Goal: Register for event/course

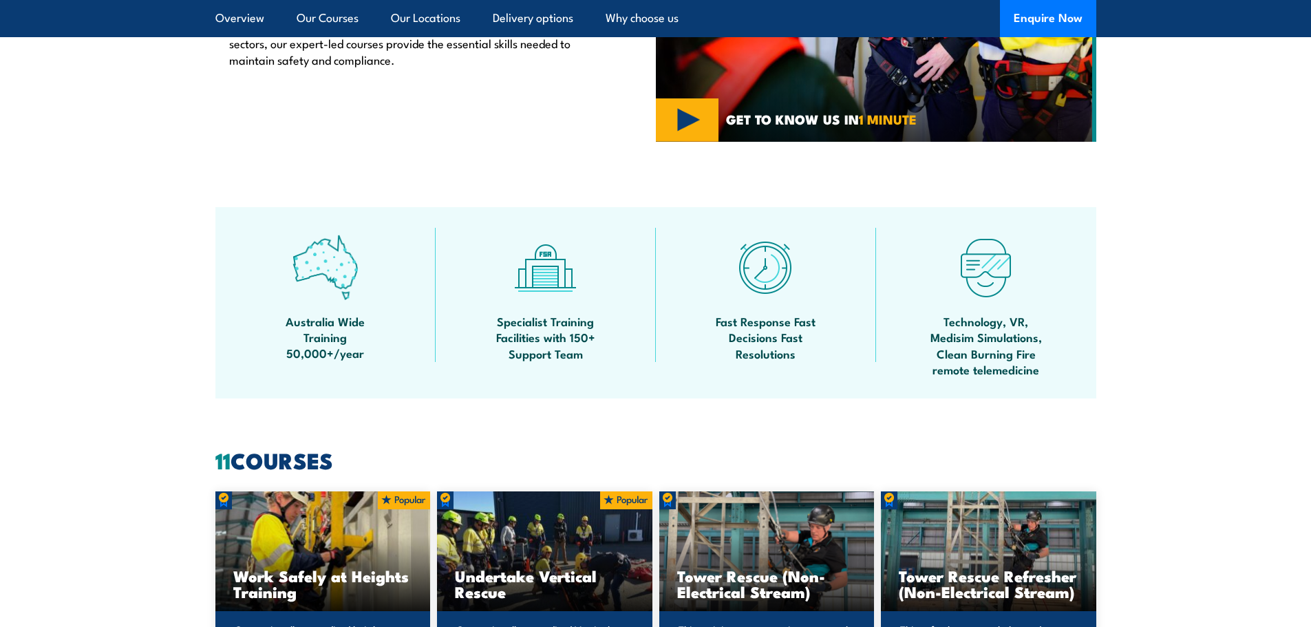
scroll to position [688, 0]
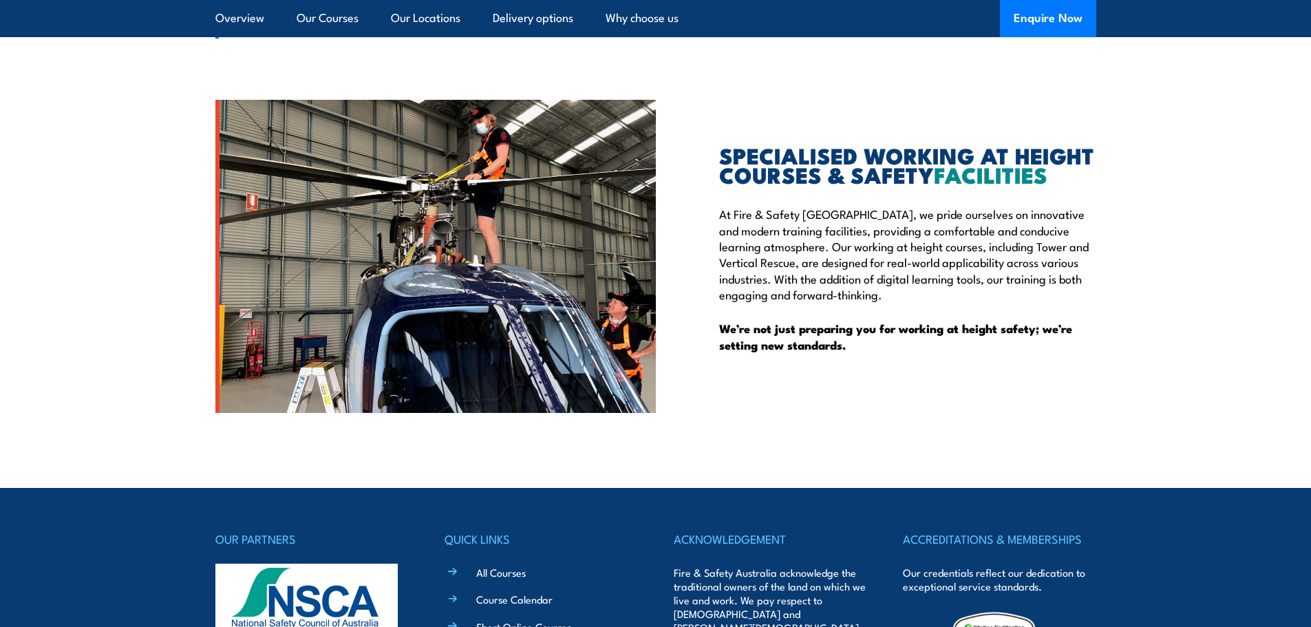
scroll to position [3578, 0]
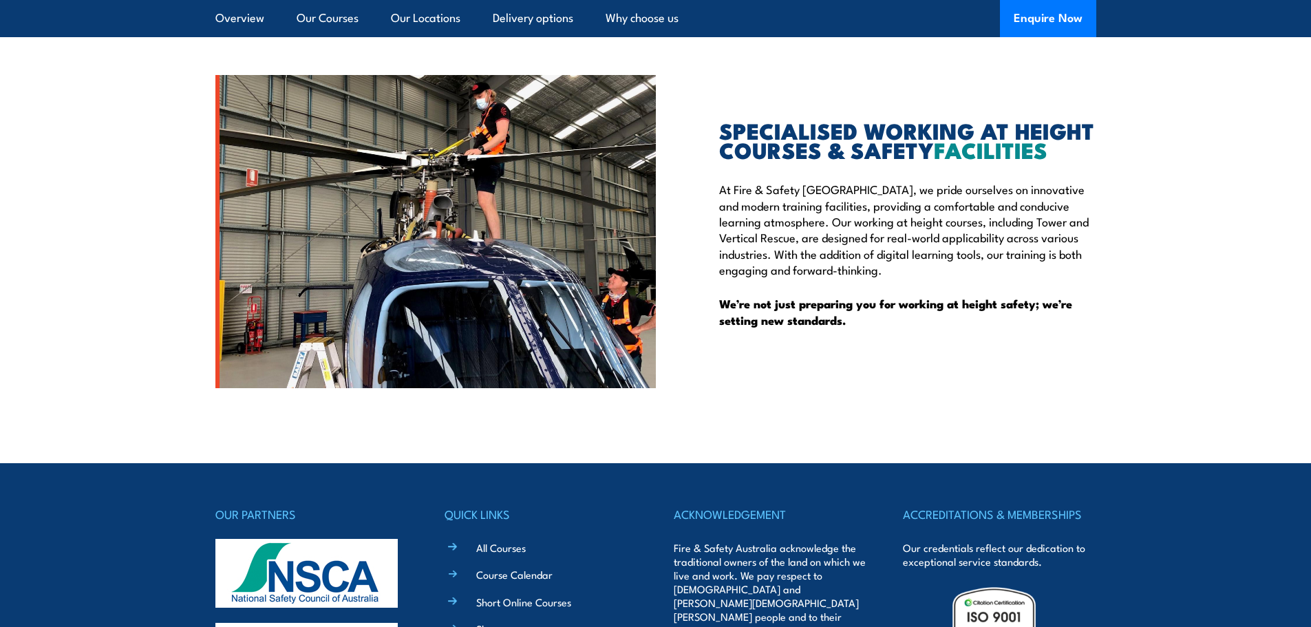
click at [805, 142] on h2 "SPECIALISED WORKING AT HEIGHT COURSES & SAFETY FACILITIES" at bounding box center [907, 139] width 377 height 39
click at [319, 17] on link "Our Courses" at bounding box center [328, 18] width 62 height 36
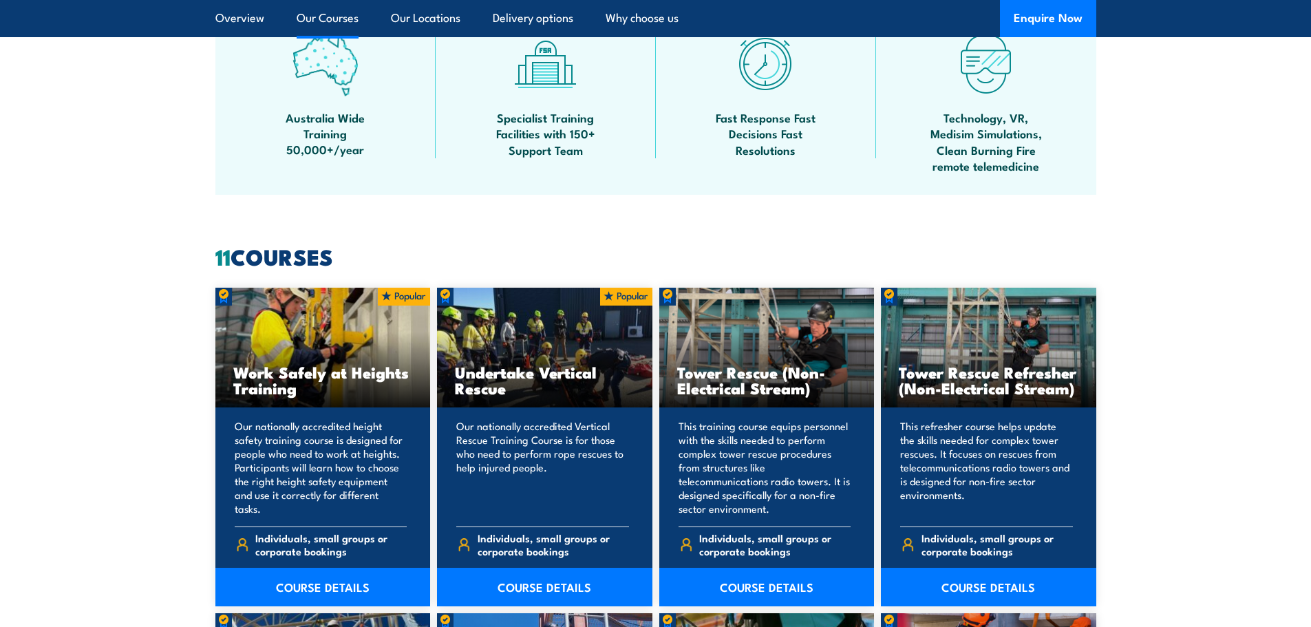
scroll to position [975, 0]
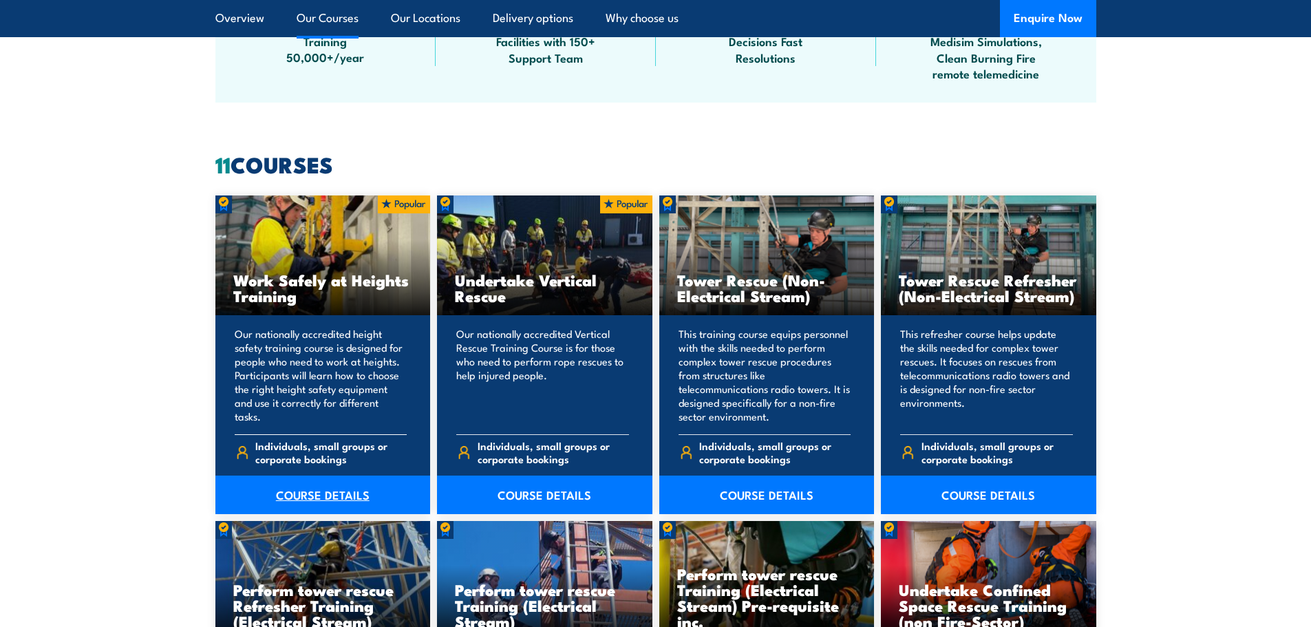
click at [302, 499] on link "COURSE DETAILS" at bounding box center [322, 495] width 215 height 39
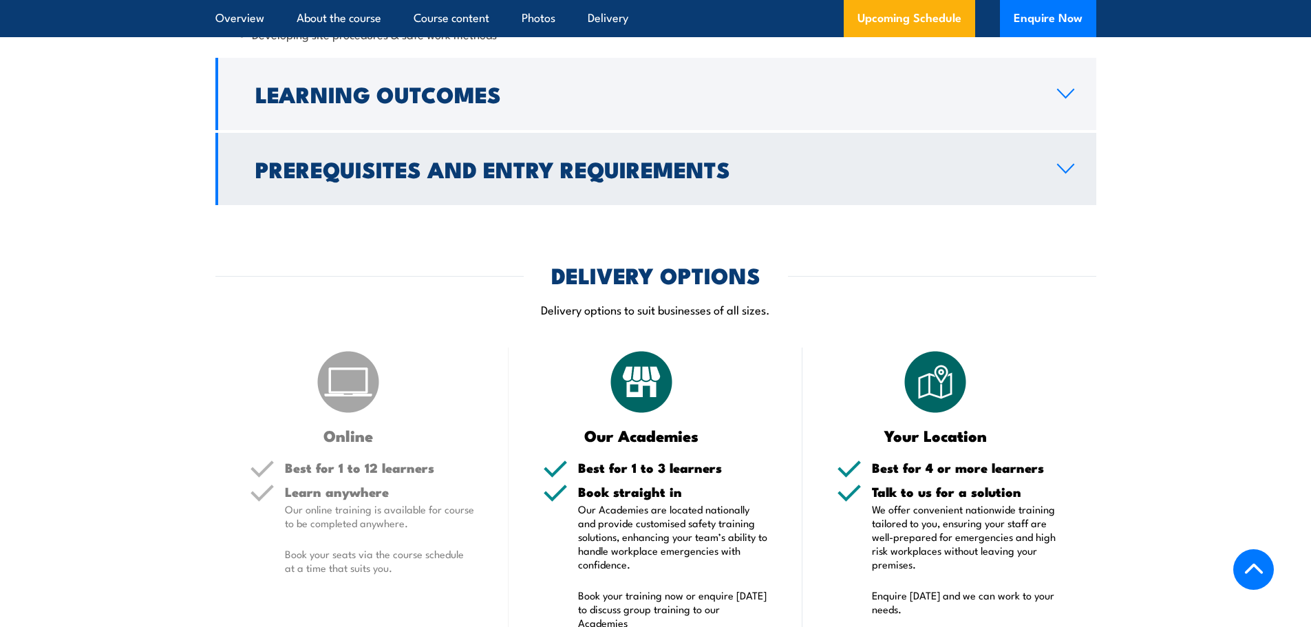
scroll to position [1445, 0]
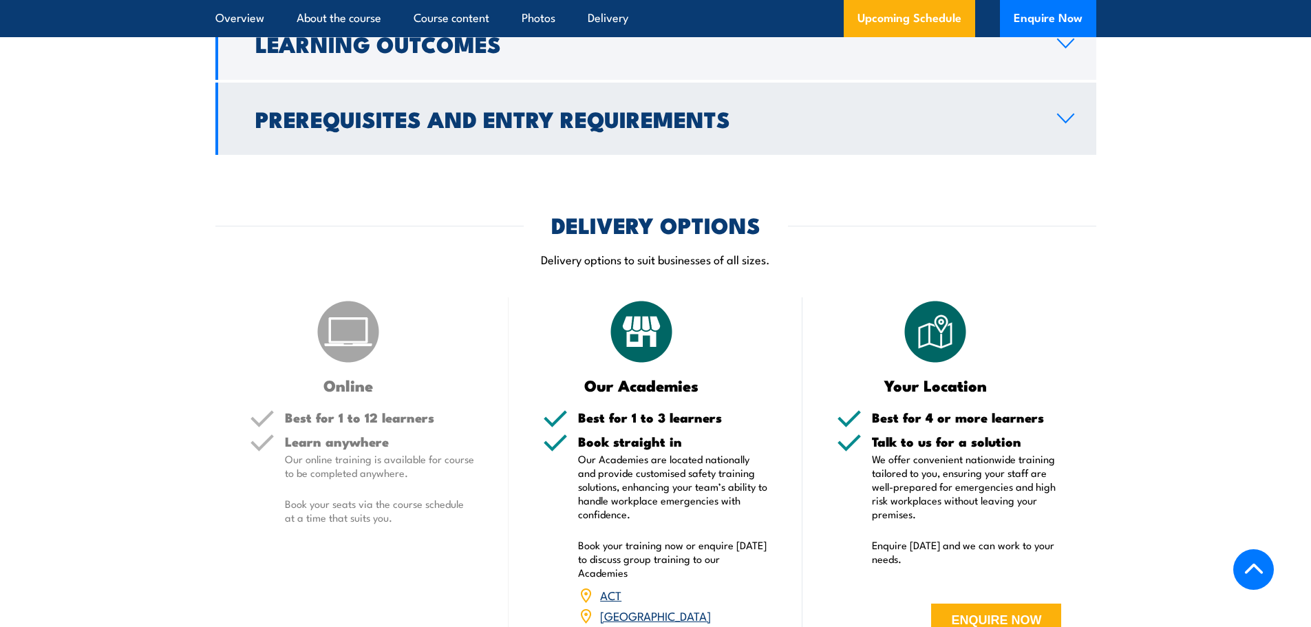
click at [704, 119] on h2 "Prerequisites and Entry Requirements" at bounding box center [645, 118] width 780 height 19
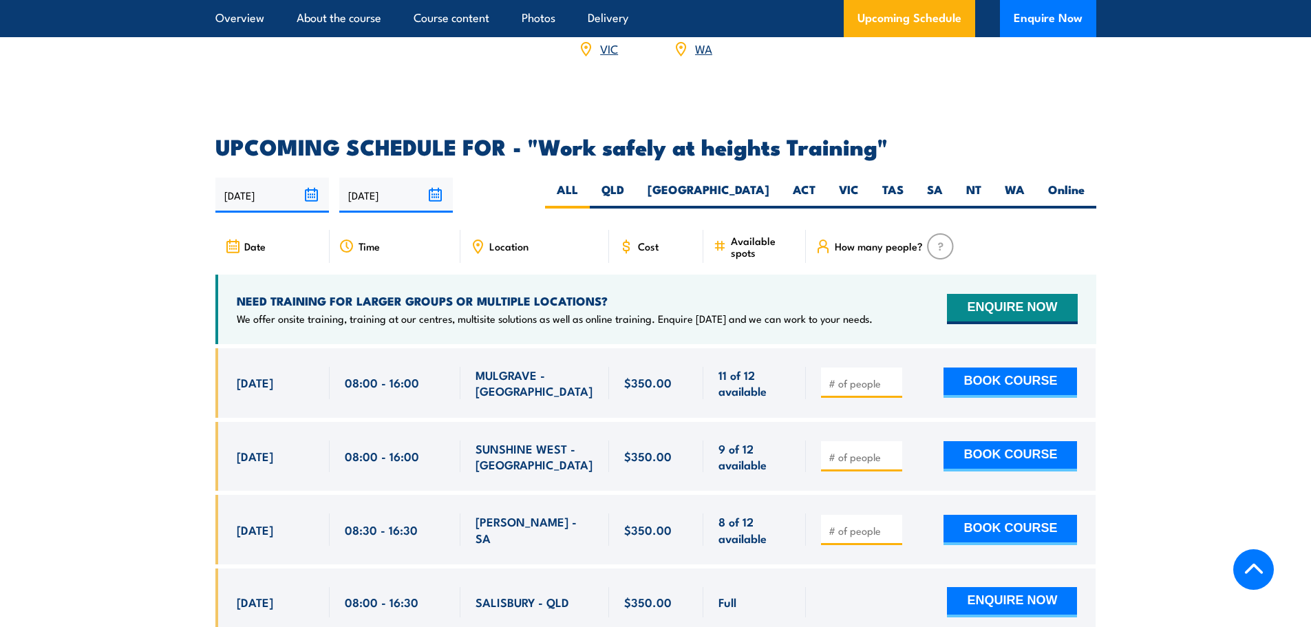
scroll to position [2134, 0]
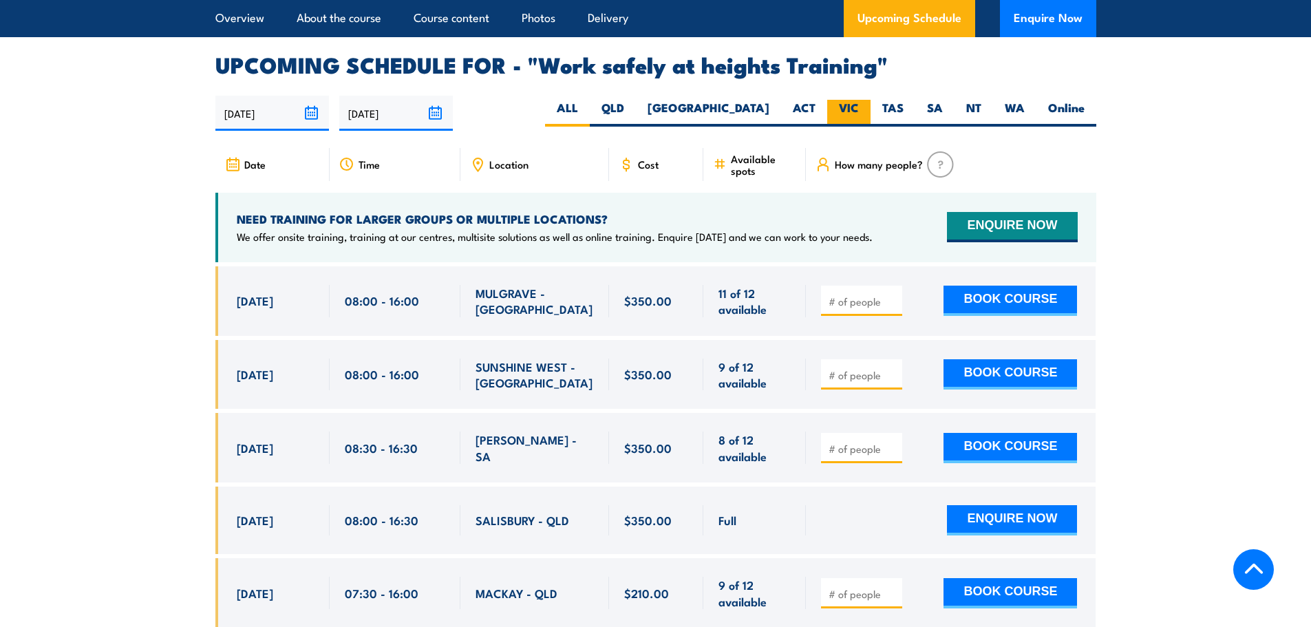
click at [837, 100] on label "VIC" at bounding box center [848, 113] width 43 height 27
click at [859, 100] on input "VIC" at bounding box center [863, 104] width 9 height 9
radio input "true"
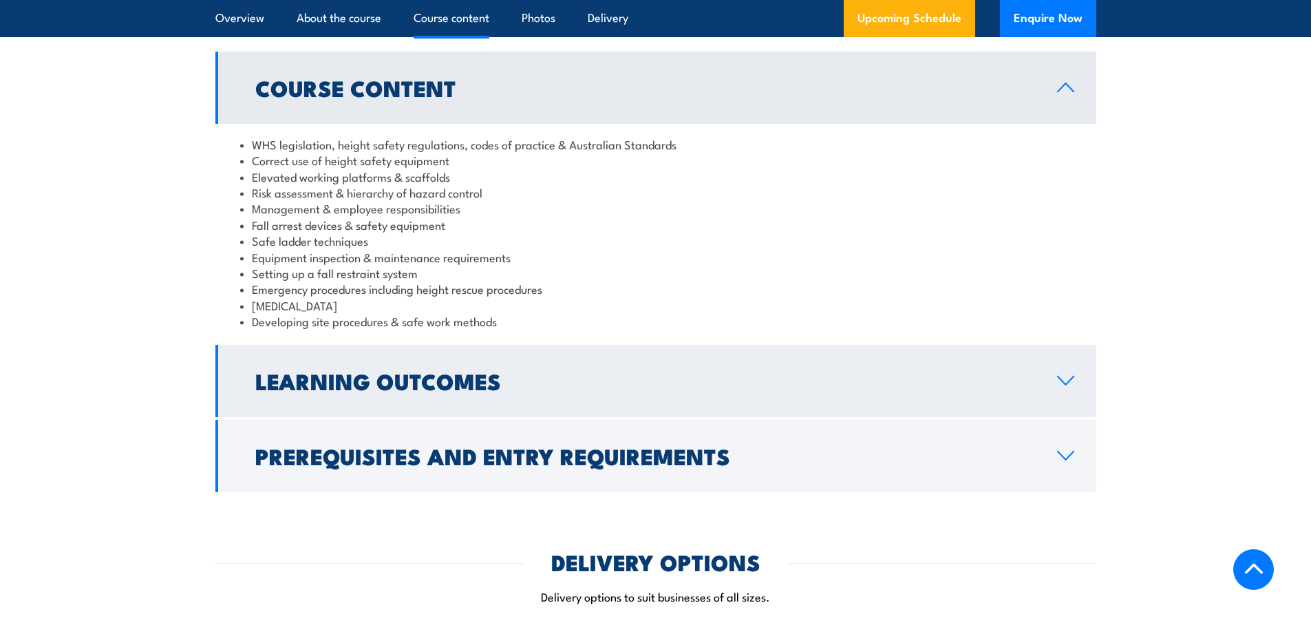
scroll to position [1089, 0]
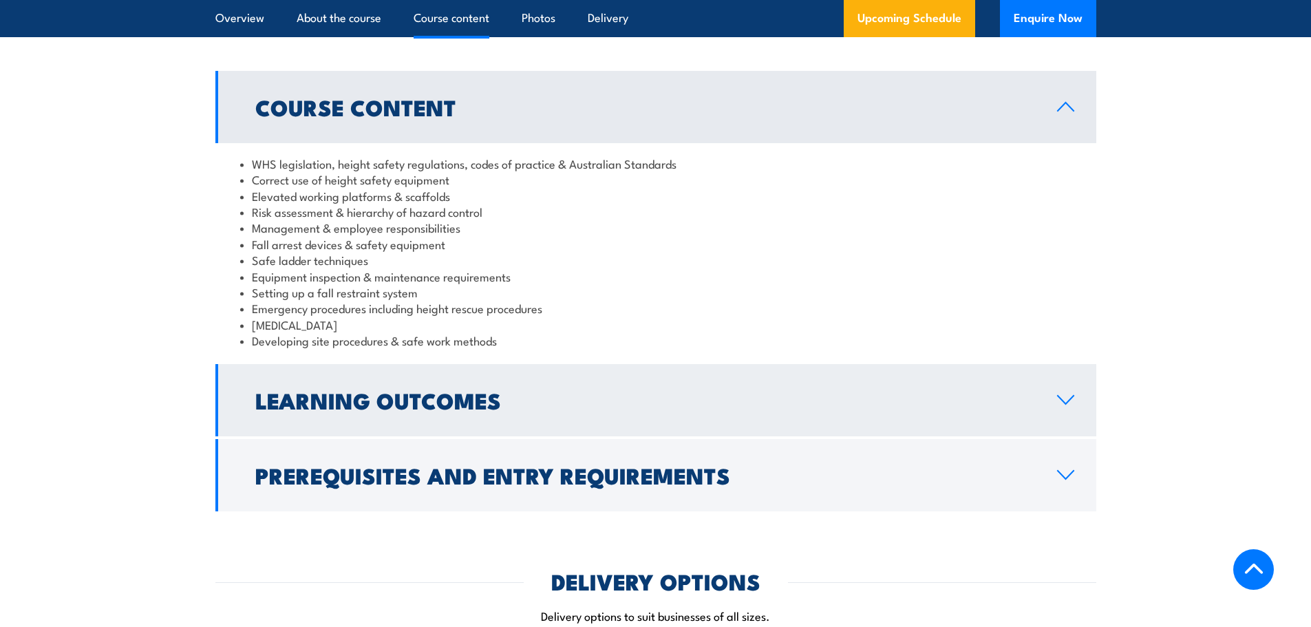
click at [1070, 403] on icon at bounding box center [1066, 399] width 19 height 11
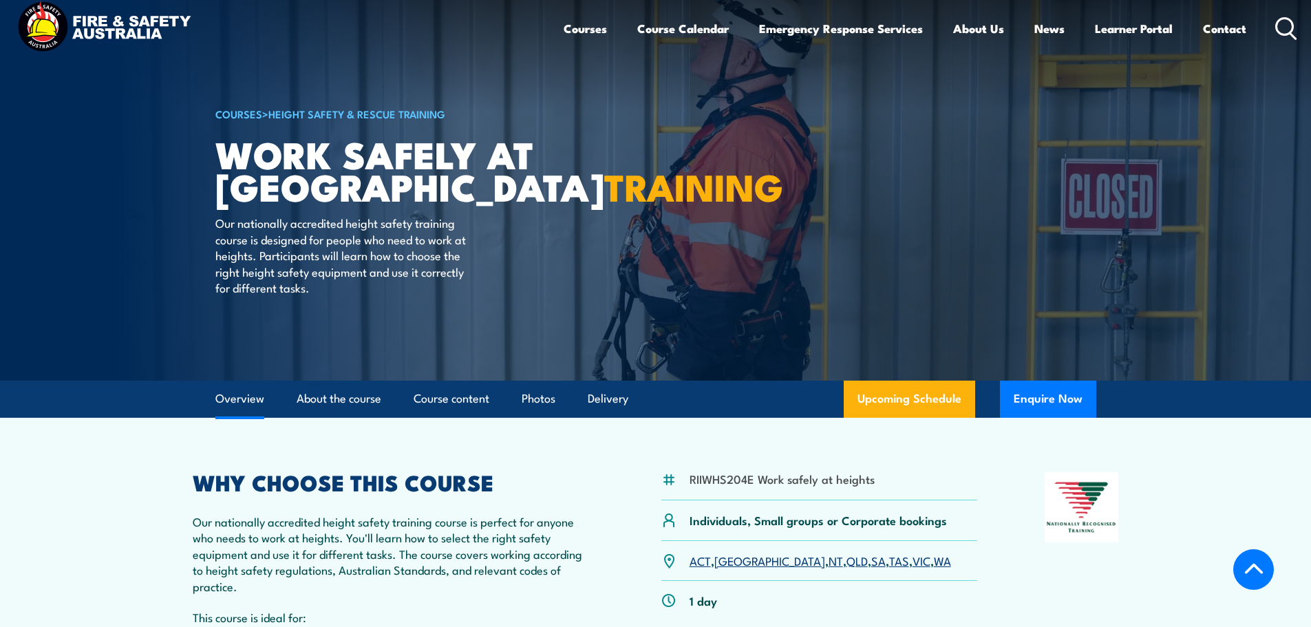
scroll to position [0, 0]
